Goal: Task Accomplishment & Management: Use online tool/utility

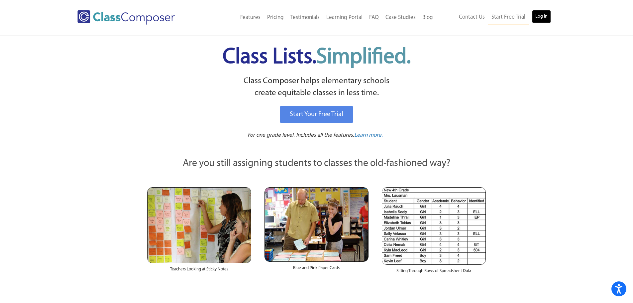
click at [545, 19] on link "Log In" at bounding box center [541, 16] width 19 height 13
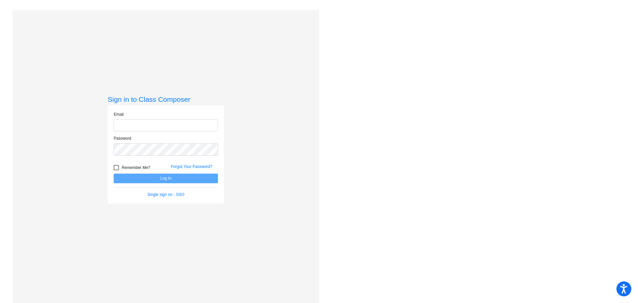
type input "renae.mccabe@irsd.k12.de.us"
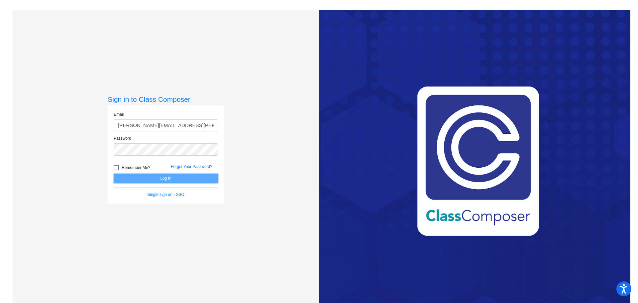
click at [169, 178] on button "Log In" at bounding box center [166, 179] width 104 height 10
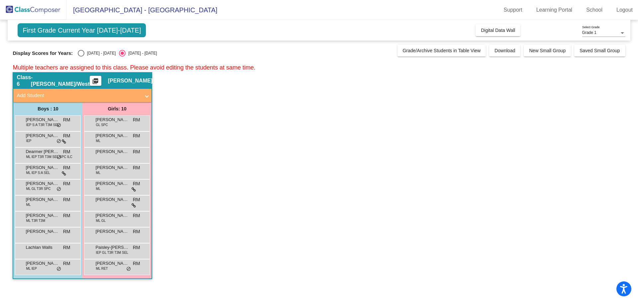
click at [81, 54] on div "Select an option" at bounding box center [81, 53] width 7 height 7
click at [81, 57] on input "2024 - 2025" at bounding box center [81, 57] width 0 height 0
radio input "true"
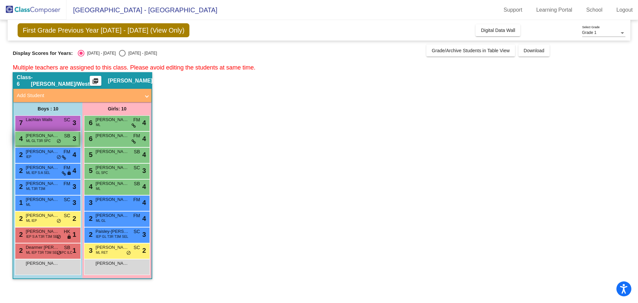
click at [51, 140] on span "ML GL T3R SPC" at bounding box center [38, 140] width 25 height 5
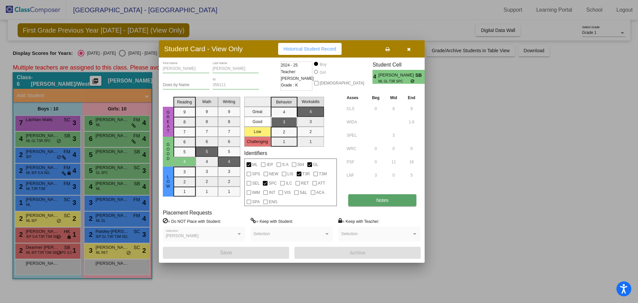
click at [384, 201] on span "Notes" at bounding box center [382, 200] width 12 height 5
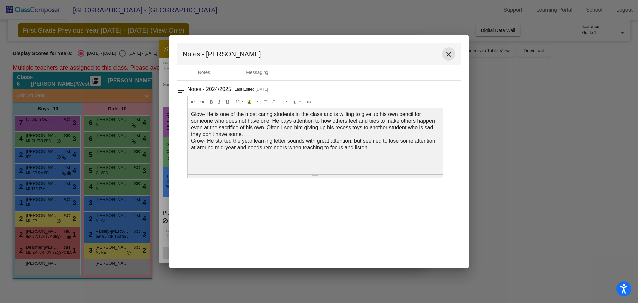
click at [451, 55] on mat-icon "close" at bounding box center [449, 54] width 8 height 8
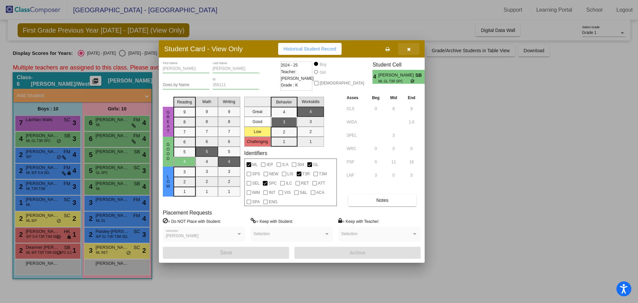
click at [410, 49] on icon "button" at bounding box center [409, 49] width 4 height 5
